Goal: Transaction & Acquisition: Purchase product/service

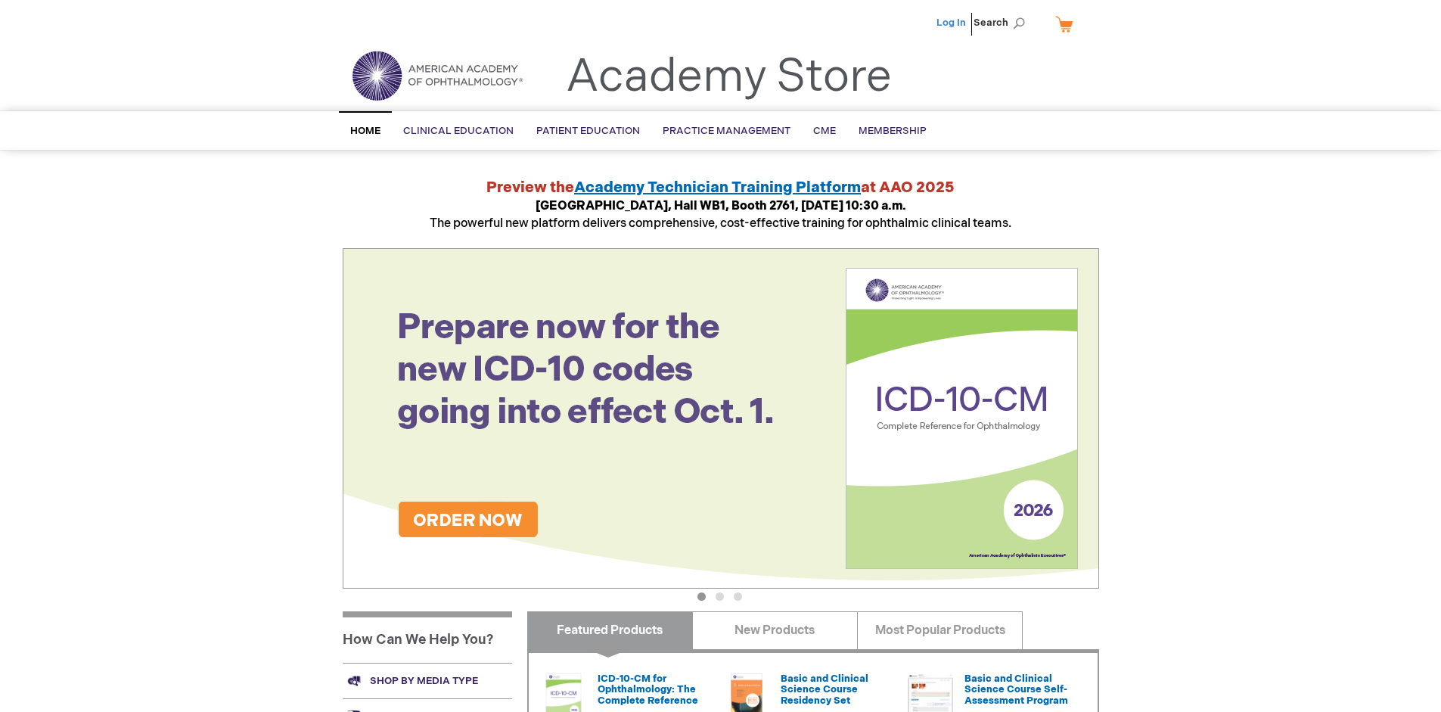
click at [952, 23] on link "Log In" at bounding box center [952, 23] width 30 height 12
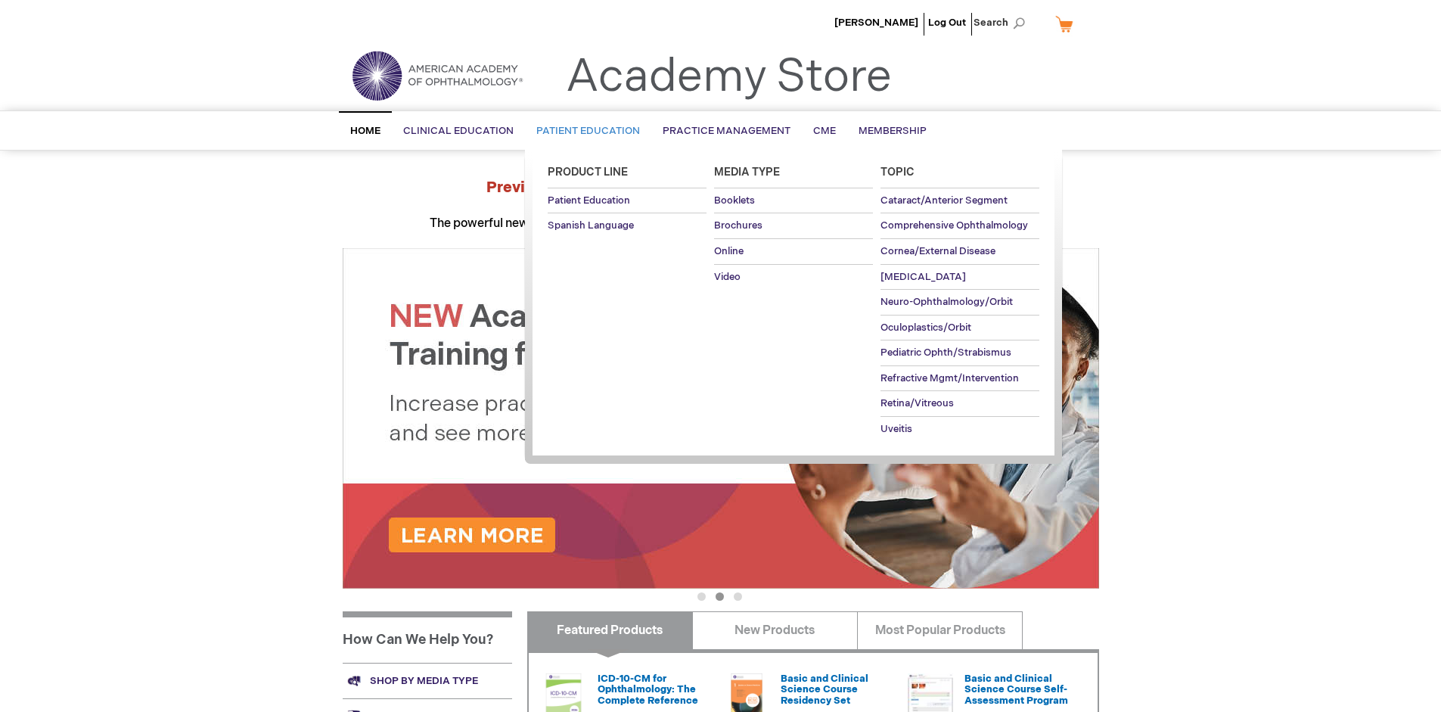
click at [584, 131] on span "Patient Education" at bounding box center [588, 131] width 104 height 12
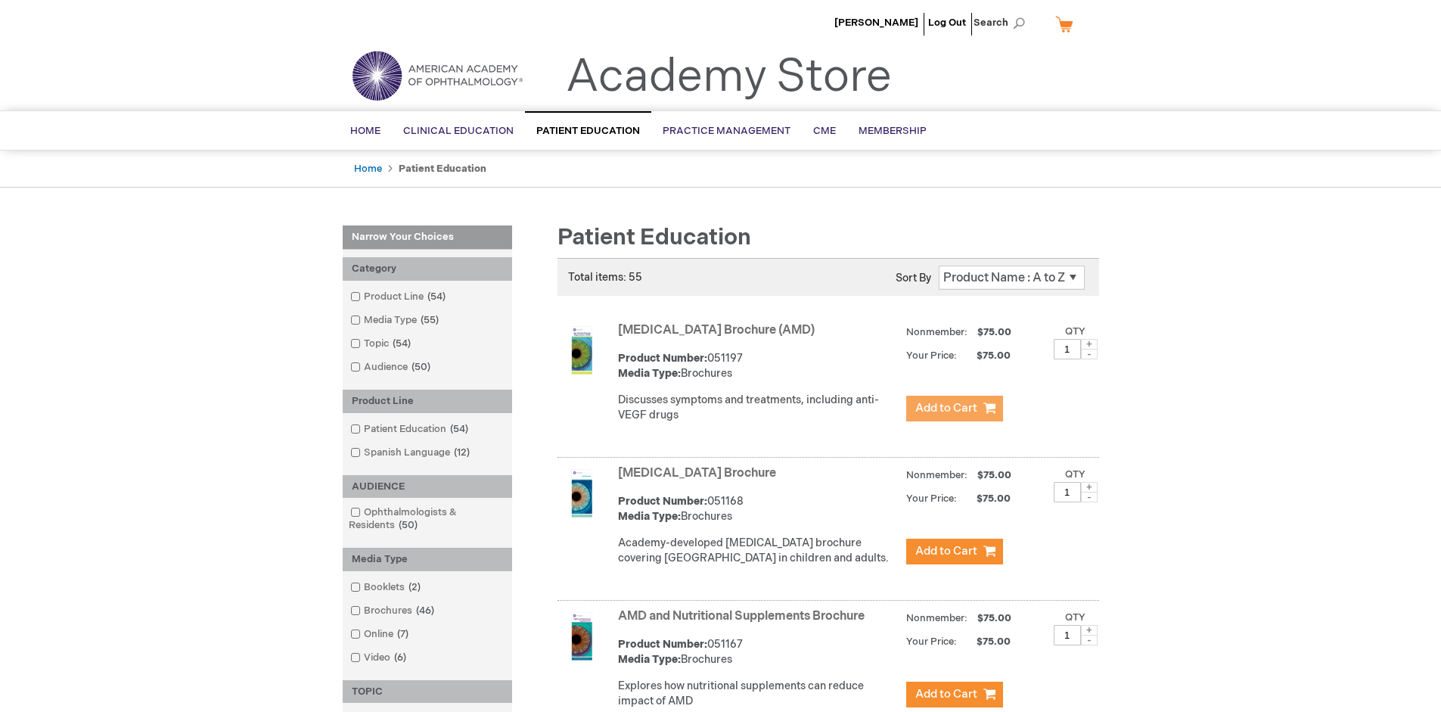
click at [954, 409] on span "Add to Cart" at bounding box center [946, 408] width 62 height 14
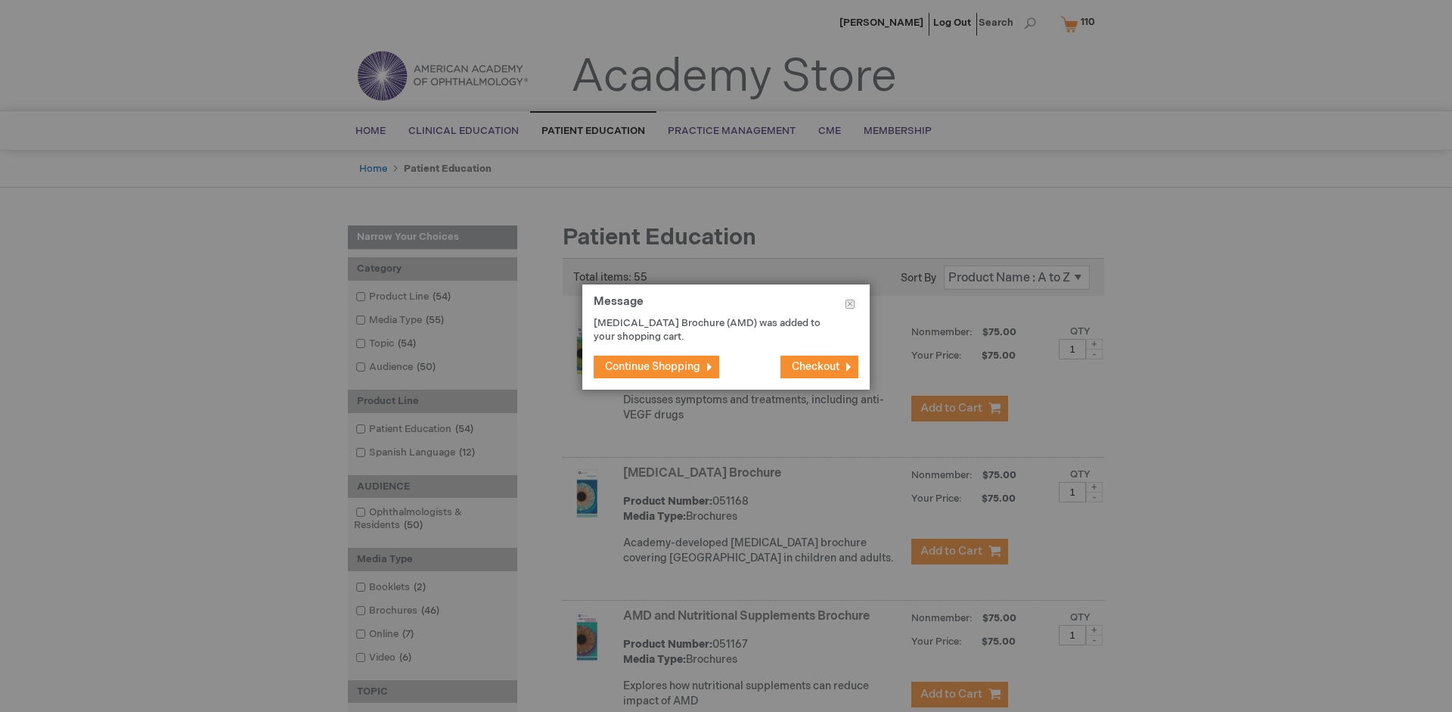
click at [653, 366] on span "Continue Shopping" at bounding box center [652, 366] width 95 height 13
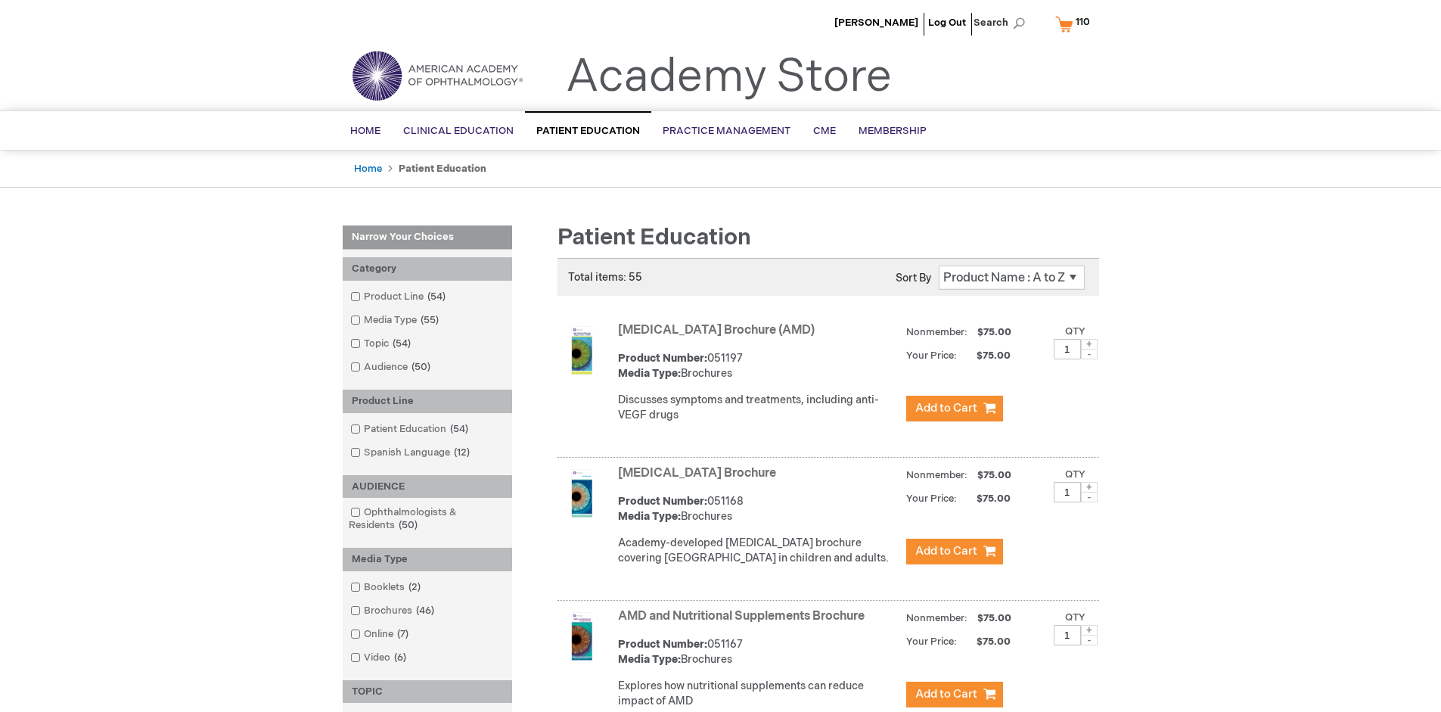
click at [744, 623] on link "AMD and Nutritional Supplements Brochure" at bounding box center [741, 616] width 247 height 14
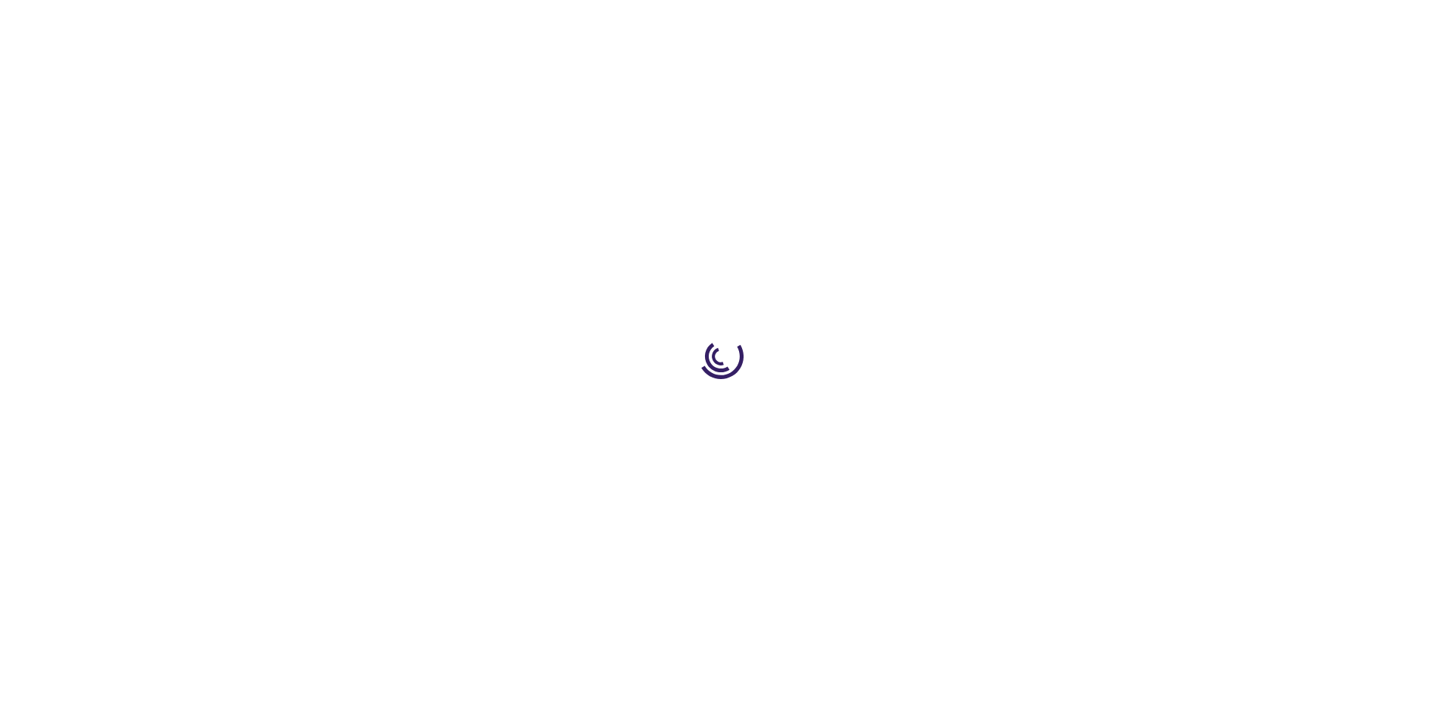
type input "1"
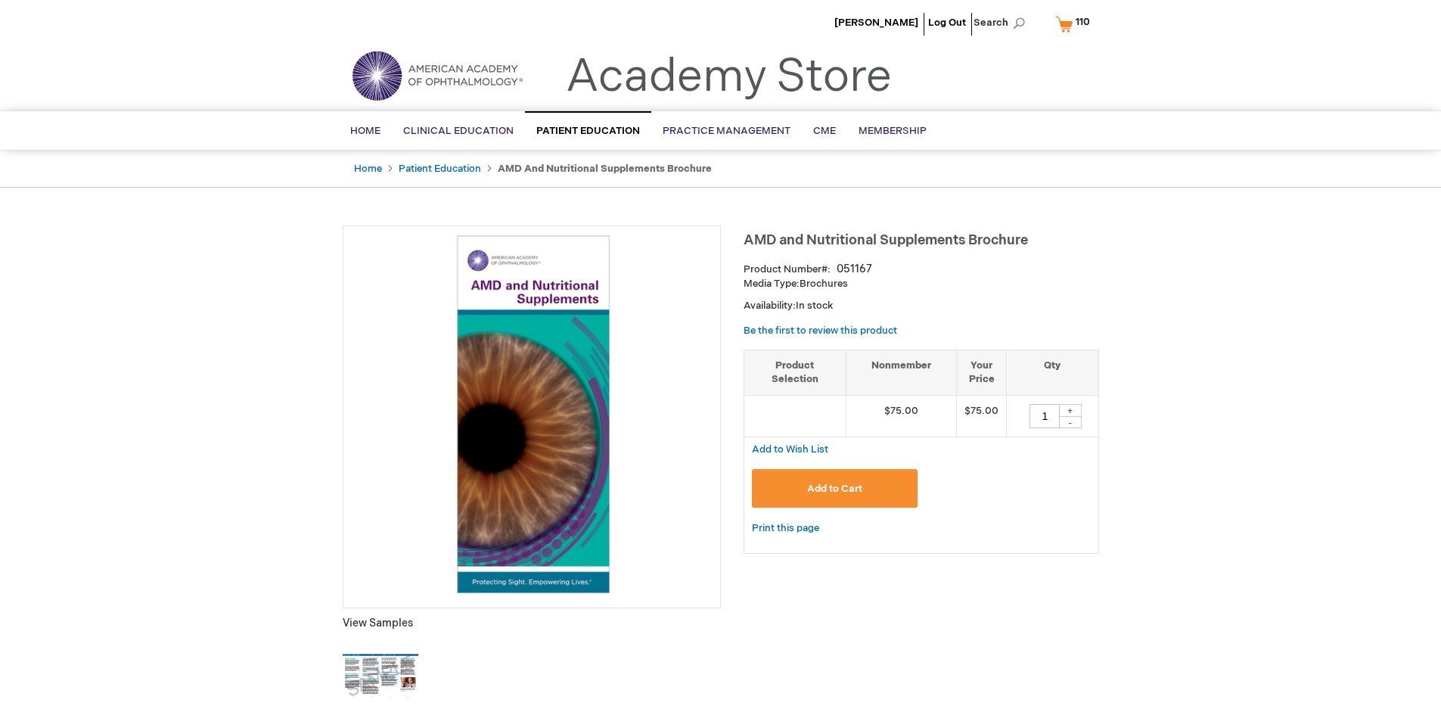
click at [834, 488] on span "Add to Cart" at bounding box center [834, 489] width 55 height 12
